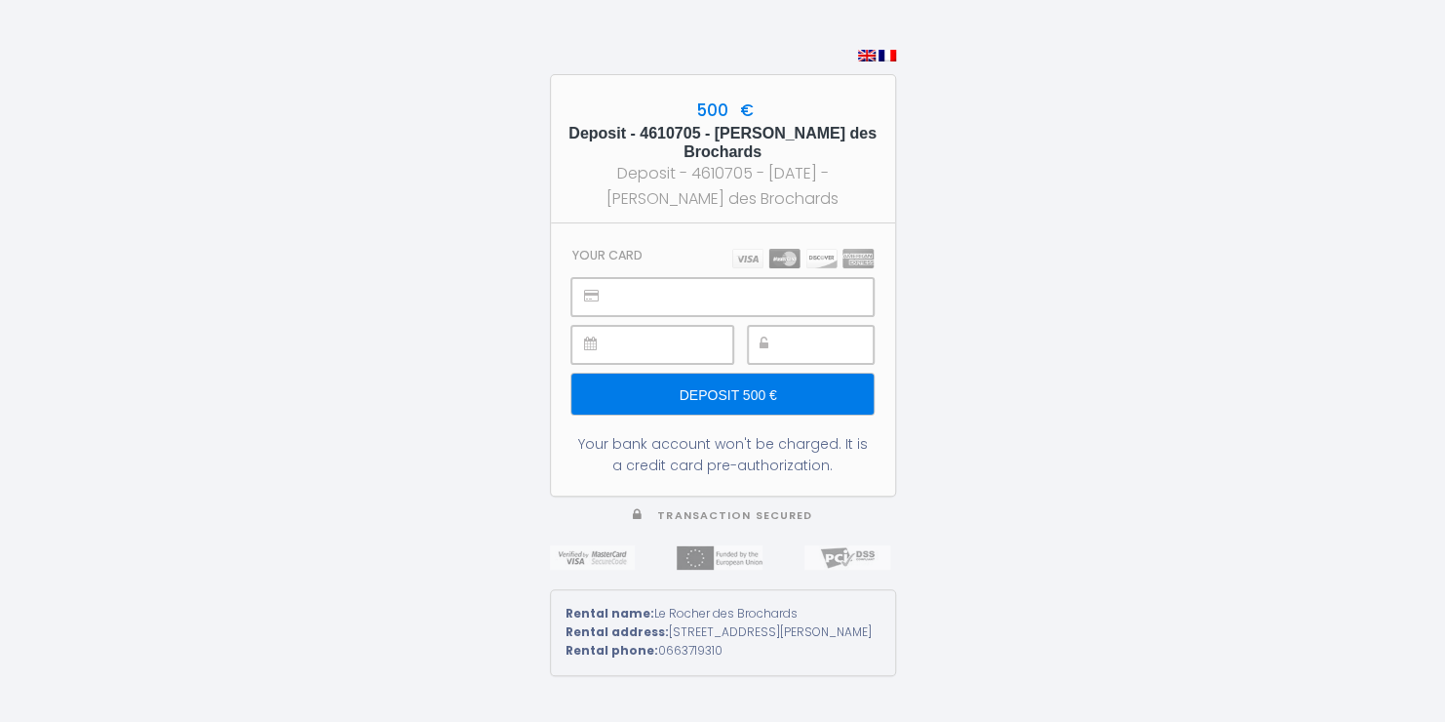
click at [746, 404] on input "Deposit 500 €" at bounding box center [722, 394] width 301 height 41
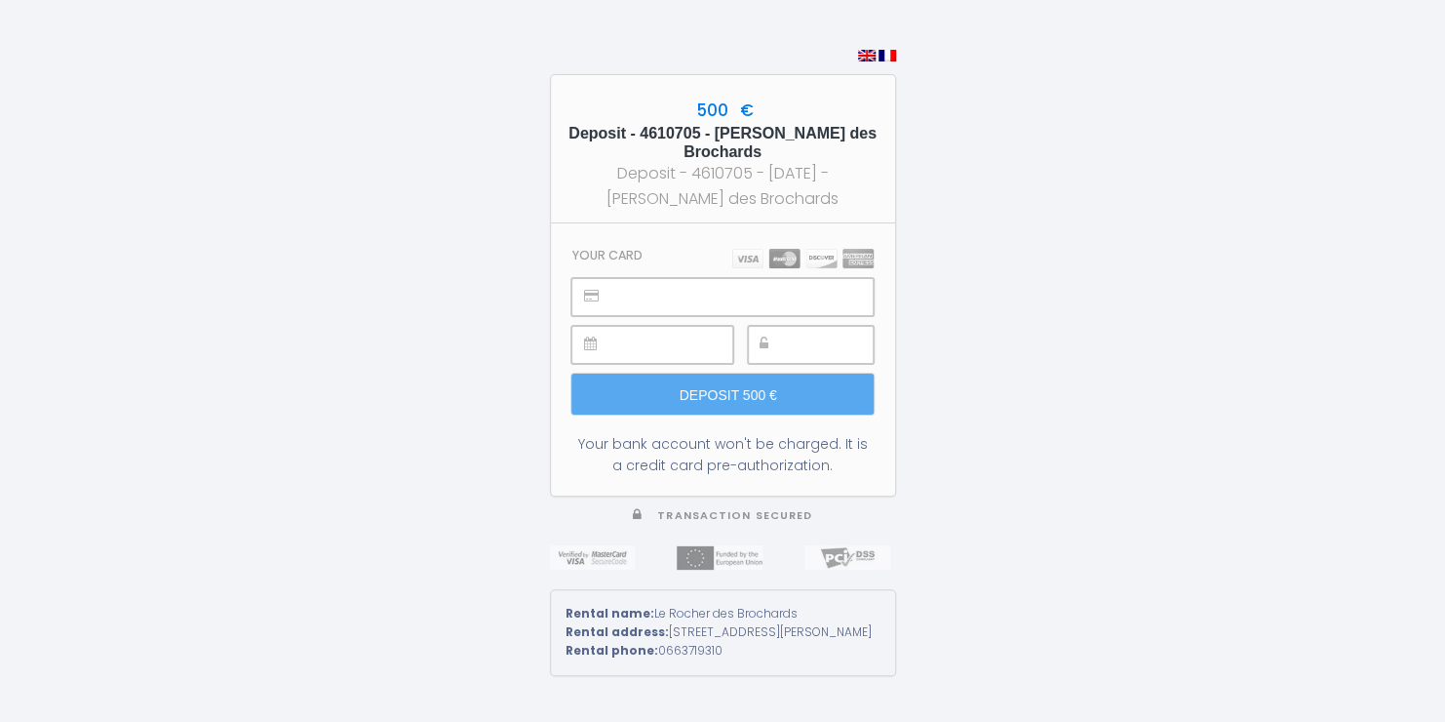
click at [748, 268] on img at bounding box center [802, 259] width 141 height 20
click at [751, 268] on img at bounding box center [802, 259] width 141 height 20
click at [748, 268] on img at bounding box center [802, 259] width 141 height 20
click at [782, 268] on img at bounding box center [802, 259] width 141 height 20
click at [778, 268] on img at bounding box center [802, 259] width 141 height 20
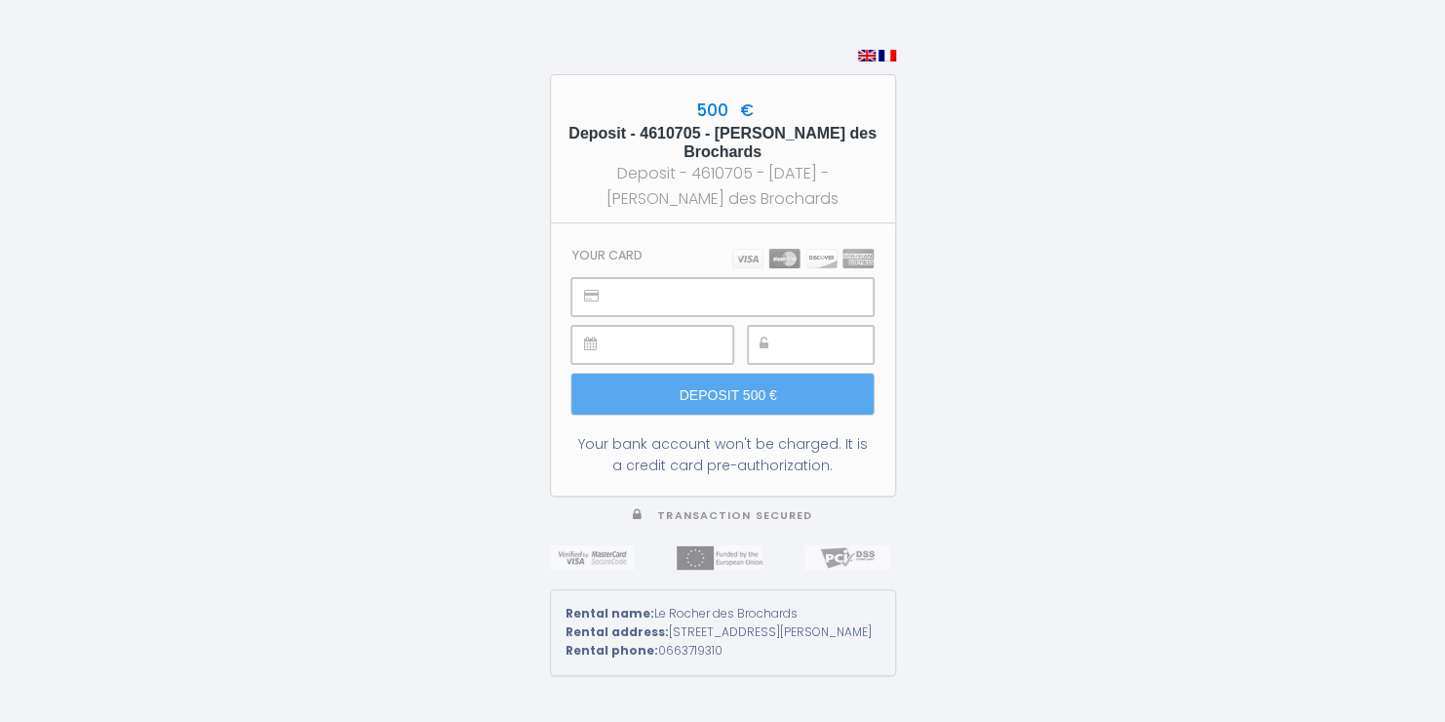
click at [778, 268] on img at bounding box center [802, 259] width 141 height 20
click at [764, 210] on div "Deposit - 4610705 - [DATE] - [PERSON_NAME] des Brochards" at bounding box center [723, 185] width 309 height 49
drag, startPoint x: 825, startPoint y: 478, endPoint x: 611, endPoint y: 484, distance: 214.6
click at [611, 476] on div "Your bank account won't be charged. It is a credit card pre-authorization." at bounding box center [722, 454] width 301 height 43
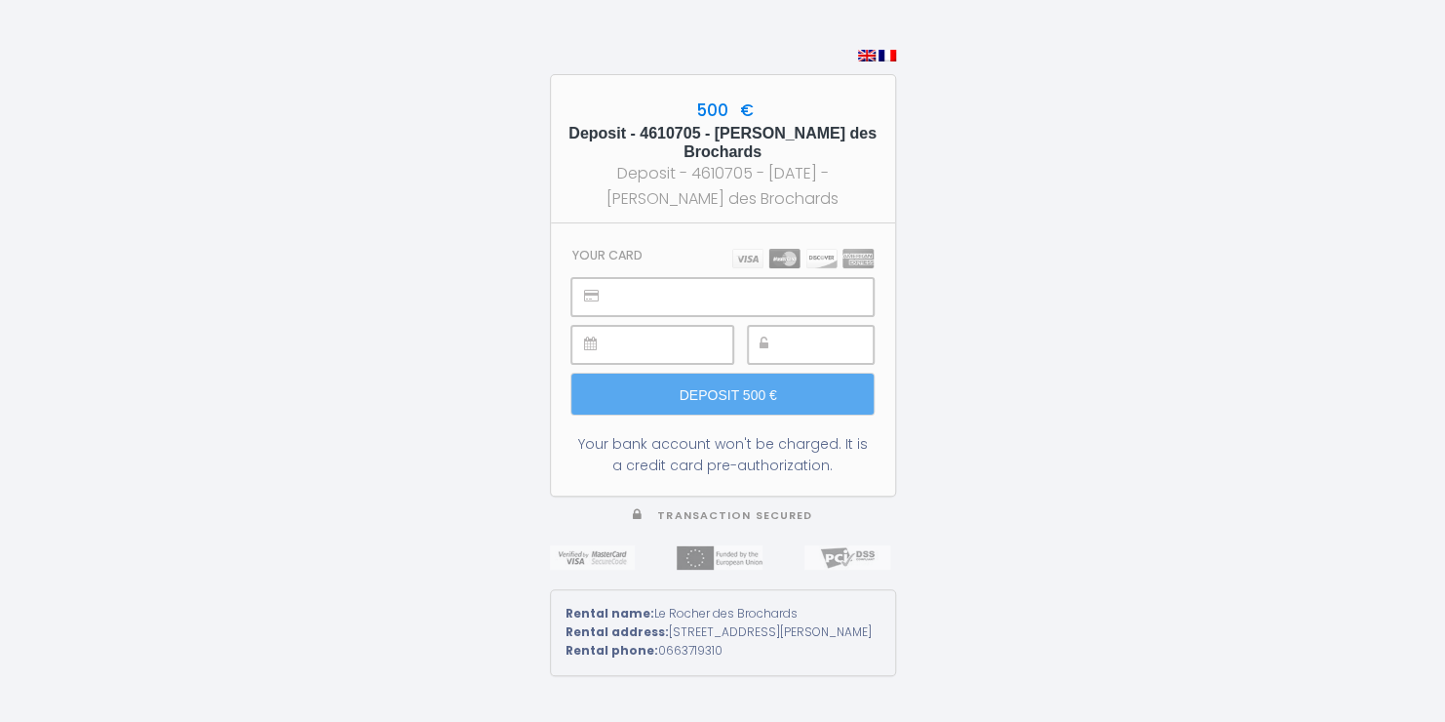
click at [1106, 368] on div "500 € Deposit - 4610705 - [PERSON_NAME] des Brochards Deposit - 4610705 - [DATE…" at bounding box center [722, 361] width 1445 height 722
click at [790, 268] on img at bounding box center [802, 259] width 141 height 20
click at [791, 268] on img at bounding box center [802, 259] width 141 height 20
click at [785, 268] on img at bounding box center [802, 259] width 141 height 20
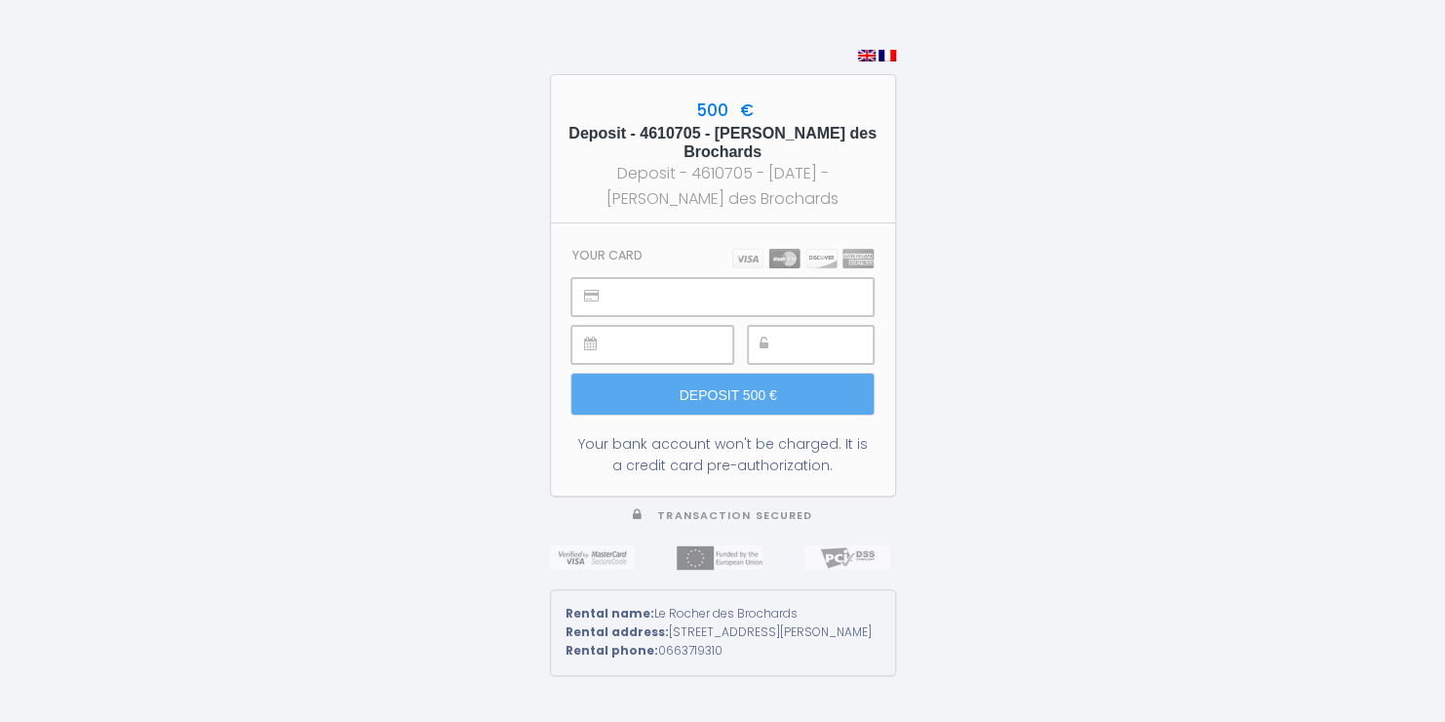
click at [786, 268] on img at bounding box center [802, 259] width 141 height 20
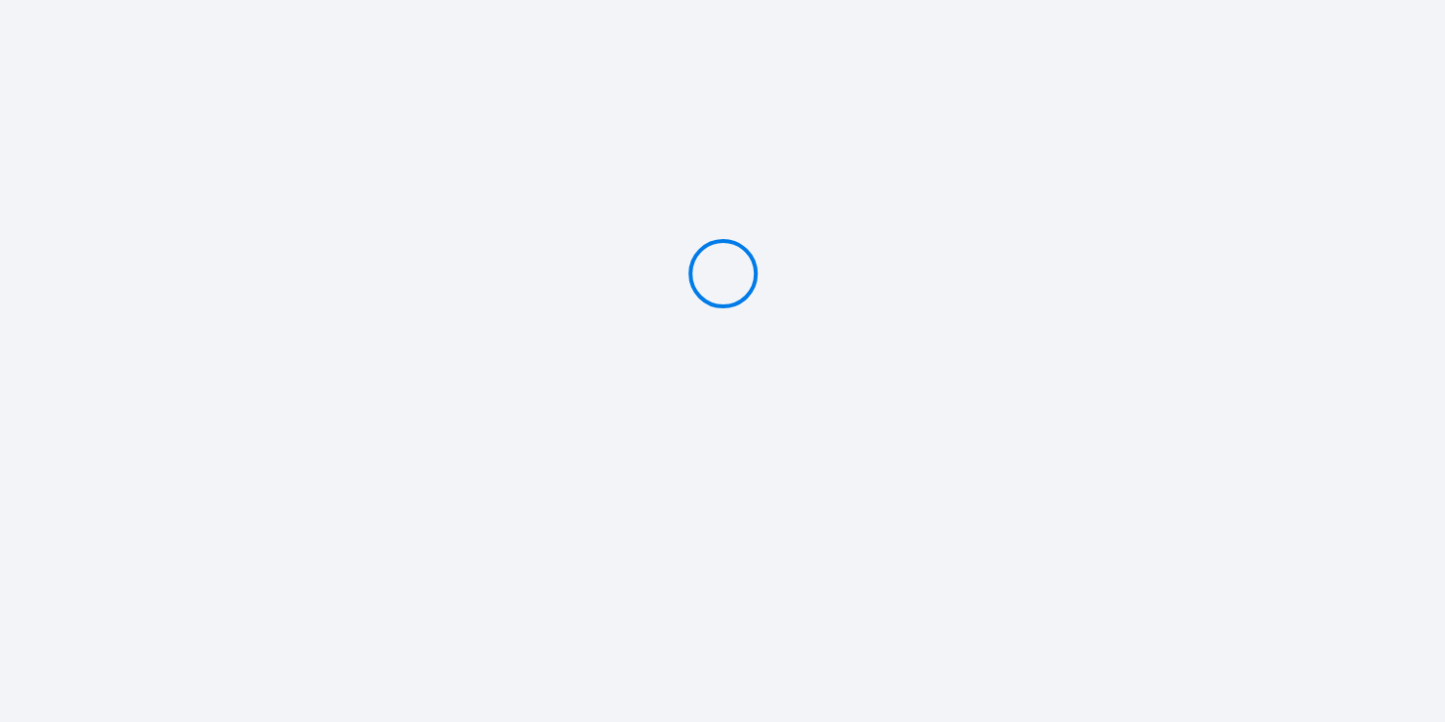
type input "Deposit 500 €"
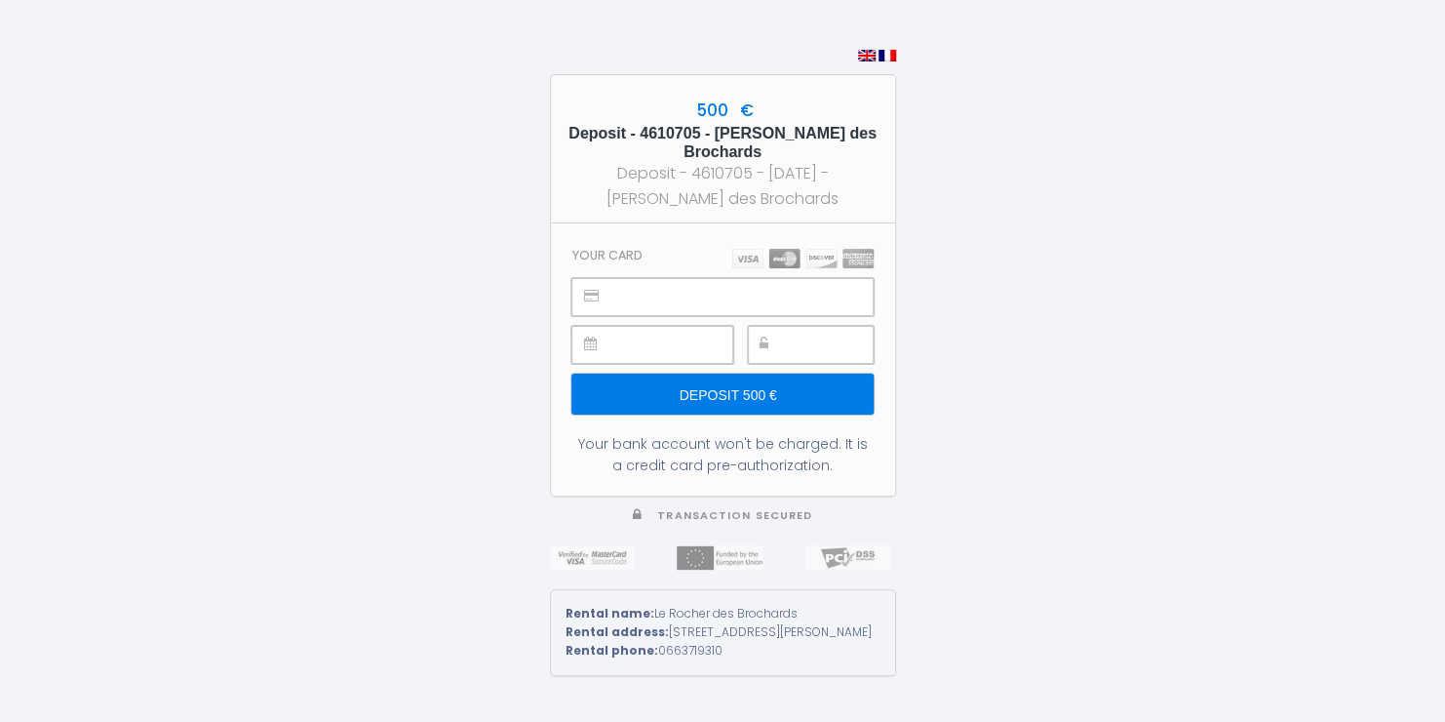
click at [803, 265] on img at bounding box center [802, 259] width 141 height 20
click at [780, 267] on img at bounding box center [802, 259] width 141 height 20
click at [784, 268] on img at bounding box center [802, 259] width 141 height 20
click at [725, 402] on input "Deposit 500 €" at bounding box center [722, 394] width 301 height 41
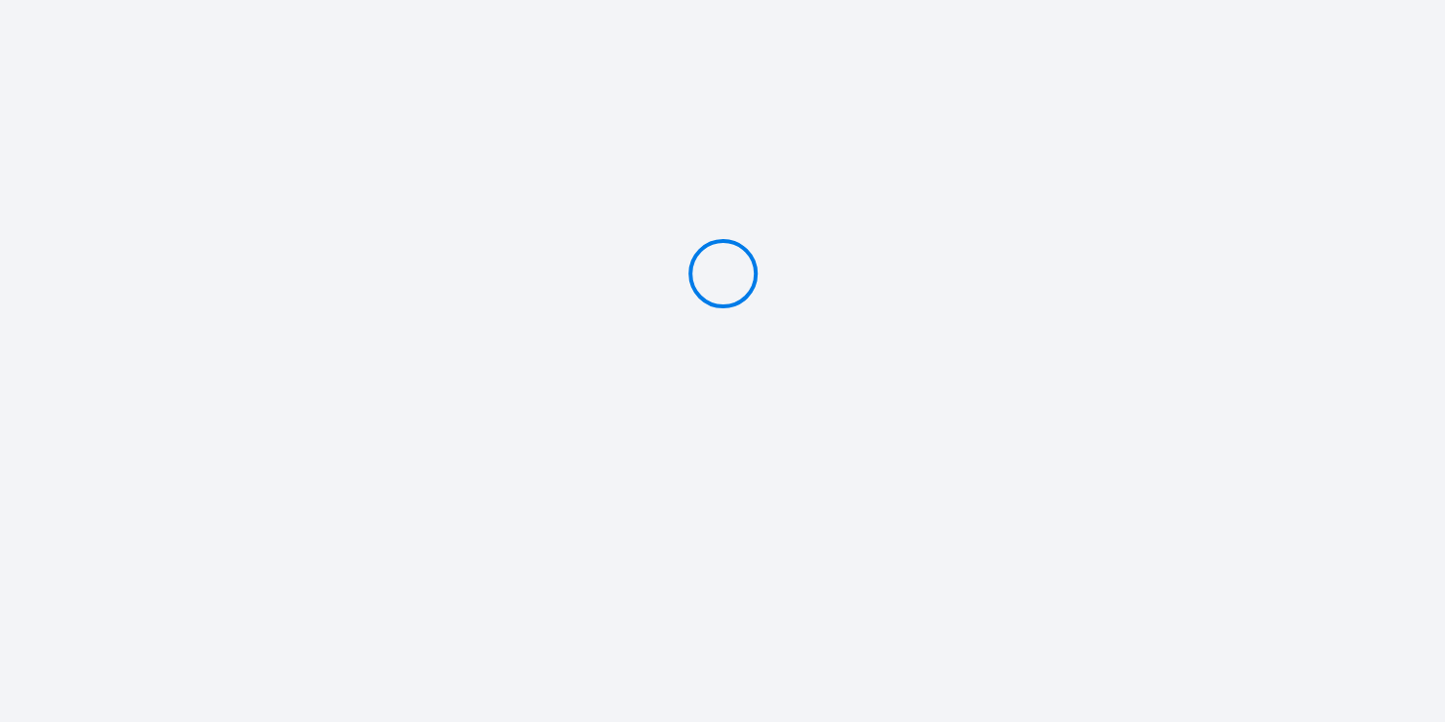
type input "Deposit 500 €"
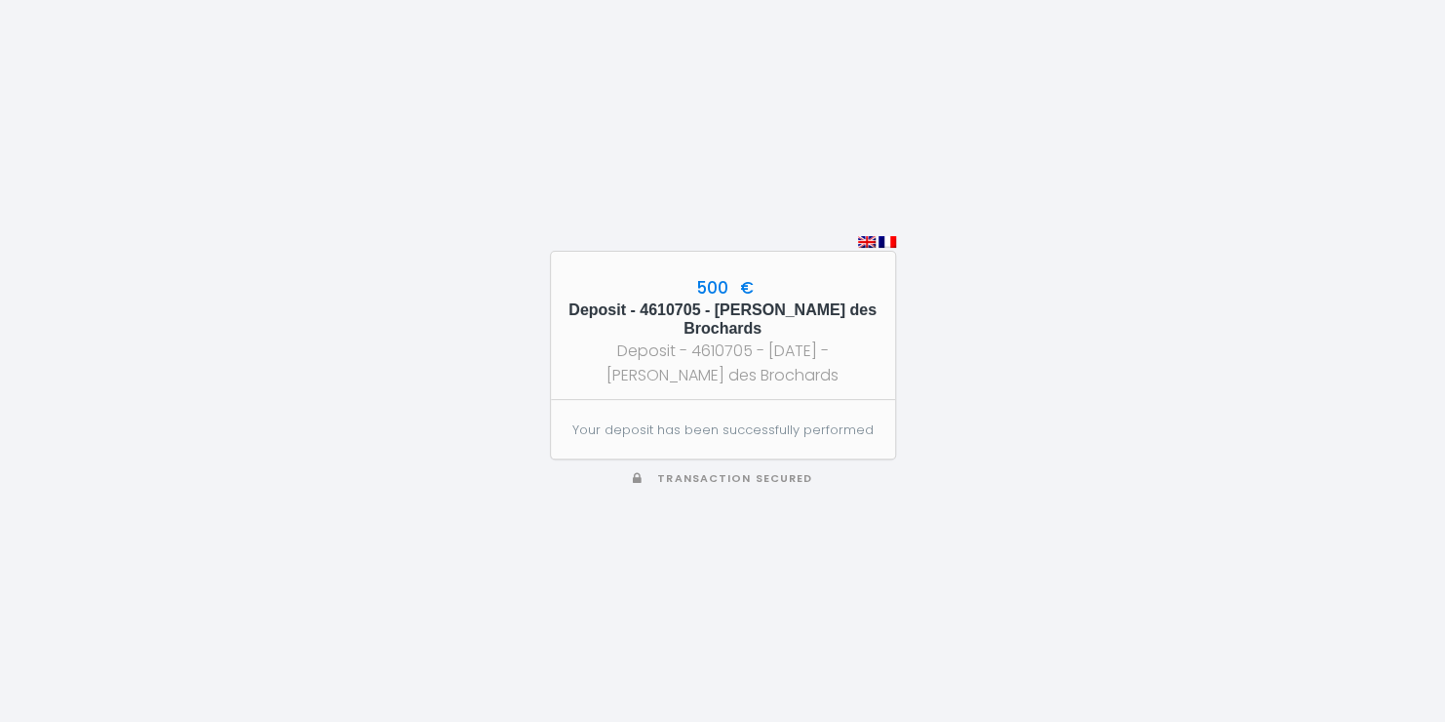
click at [695, 358] on div "Deposit - 4610705 - [DATE] - [PERSON_NAME] des Brochards" at bounding box center [723, 362] width 309 height 49
